Goal: Information Seeking & Learning: Learn about a topic

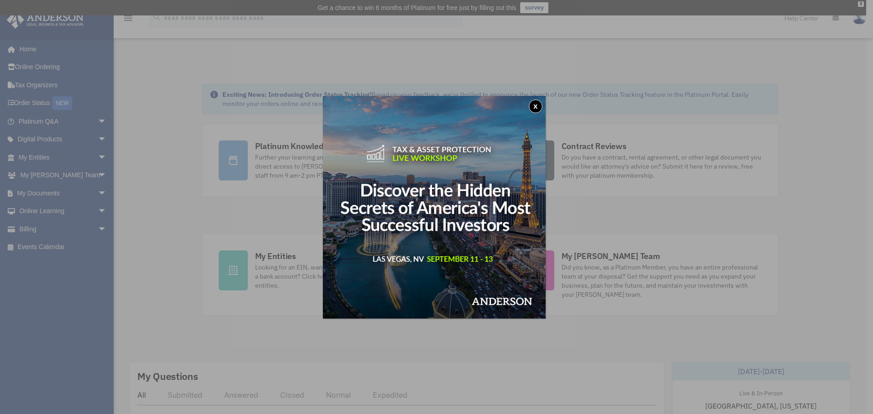
click at [540, 109] on button "x" at bounding box center [536, 107] width 14 height 14
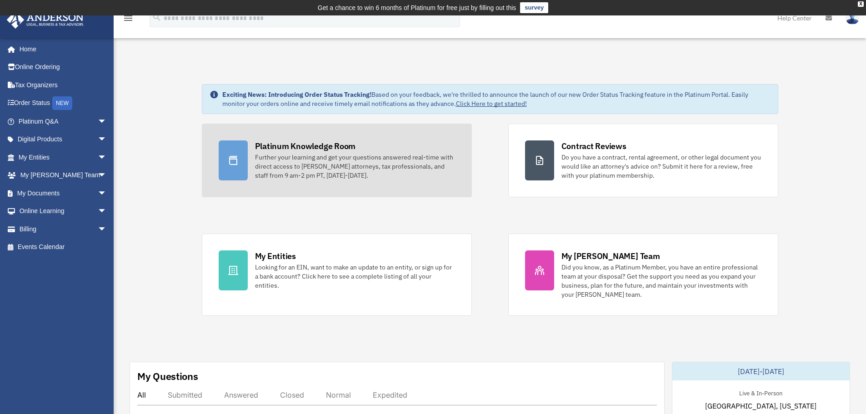
click at [376, 158] on div "Further your learning and get your questions answered real-time with direct acc…" at bounding box center [355, 166] width 200 height 27
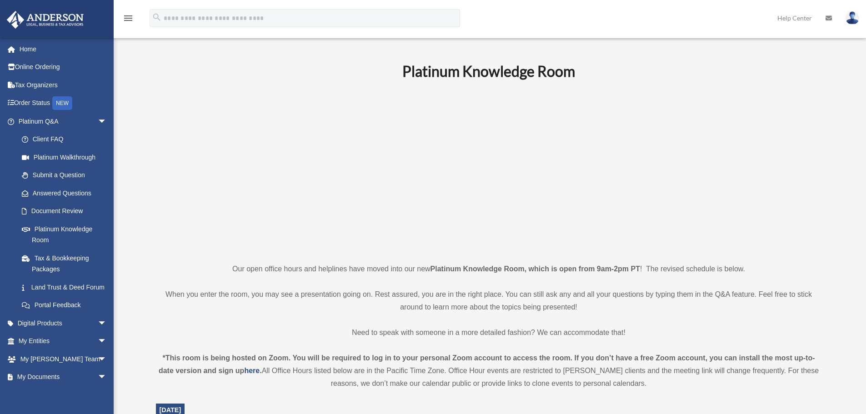
drag, startPoint x: 680, startPoint y: 226, endPoint x: 691, endPoint y: 221, distance: 11.8
click at [680, 226] on p at bounding box center [489, 171] width 666 height 158
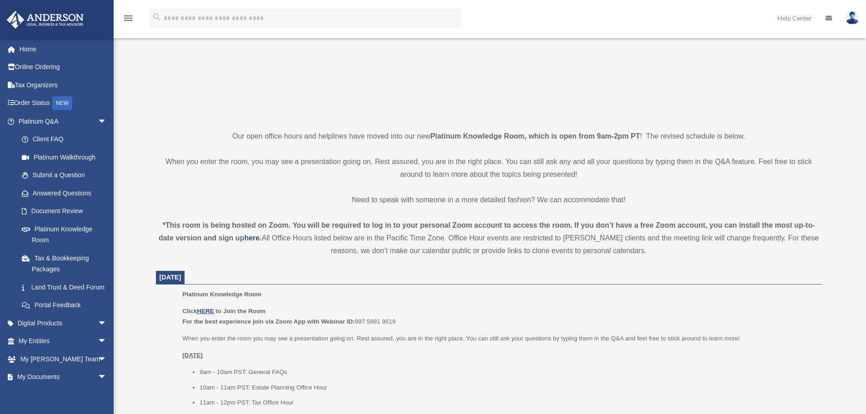
scroll to position [275, 0]
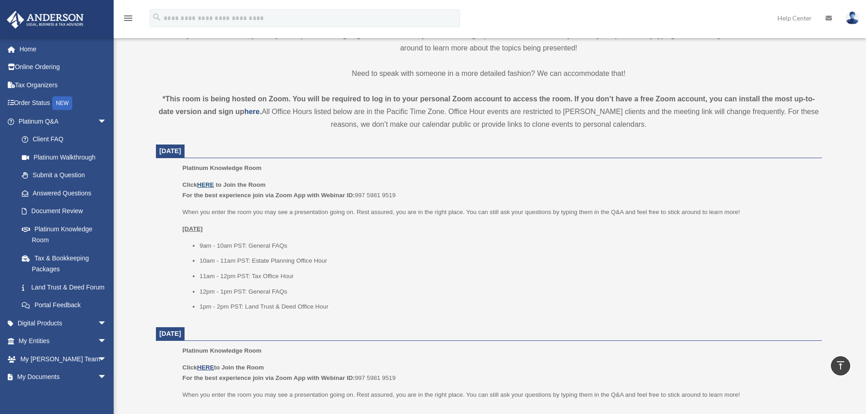
click at [214, 183] on u "HERE" at bounding box center [205, 184] width 17 height 7
